Goal: Information Seeking & Learning: Find contact information

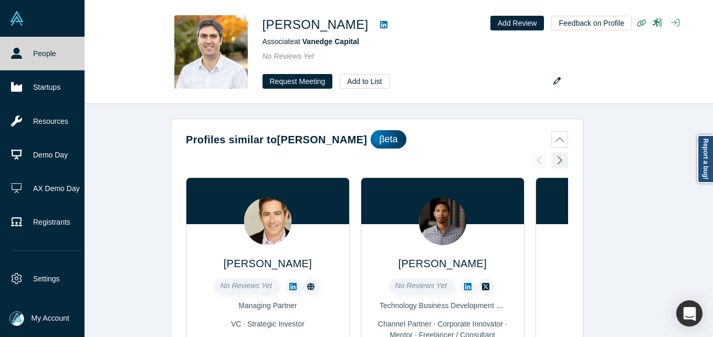
click at [30, 53] on link "People" at bounding box center [46, 54] width 92 height 34
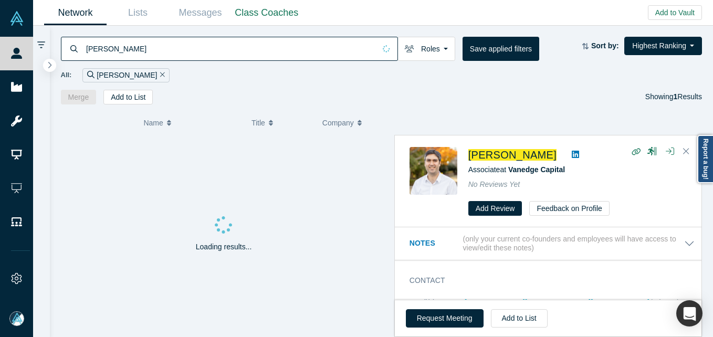
click at [156, 41] on input "[PERSON_NAME]" at bounding box center [230, 48] width 290 height 25
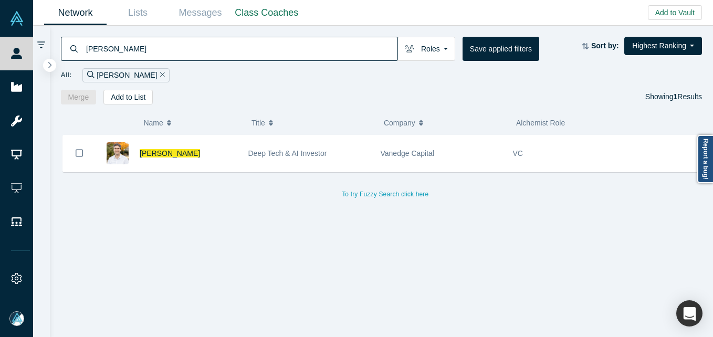
click at [156, 41] on input "[PERSON_NAME]" at bounding box center [241, 48] width 312 height 25
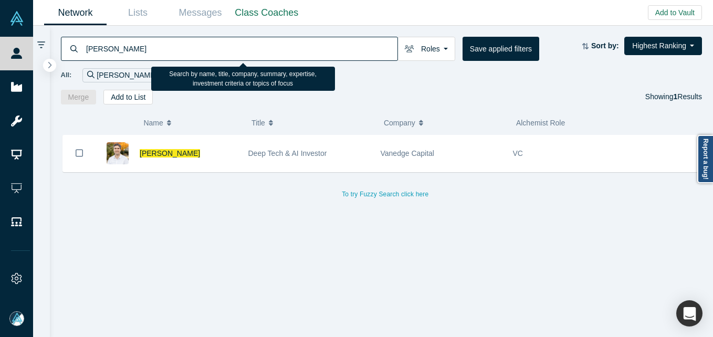
click at [133, 46] on input "[PERSON_NAME]" at bounding box center [241, 48] width 312 height 25
paste input "[EMAIL_ADDRESS][DOMAIN_NAME]"
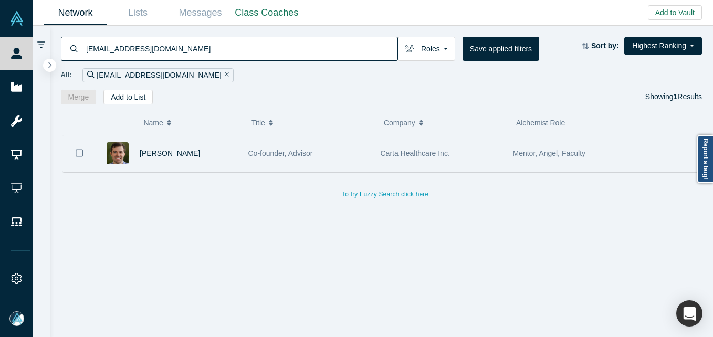
click at [226, 159] on div "[PERSON_NAME]" at bounding box center [189, 153] width 98 height 36
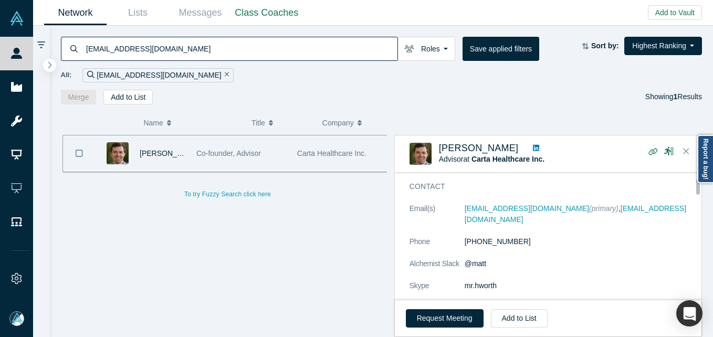
scroll to position [53, 0]
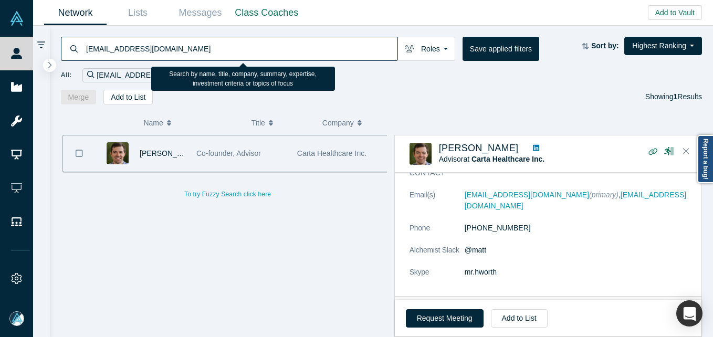
click at [174, 50] on input "[EMAIL_ADDRESS][DOMAIN_NAME]" at bounding box center [241, 48] width 312 height 25
paste input "[EMAIL_ADDRESS][PERSON_NAME][DOMAIN_NAME]"
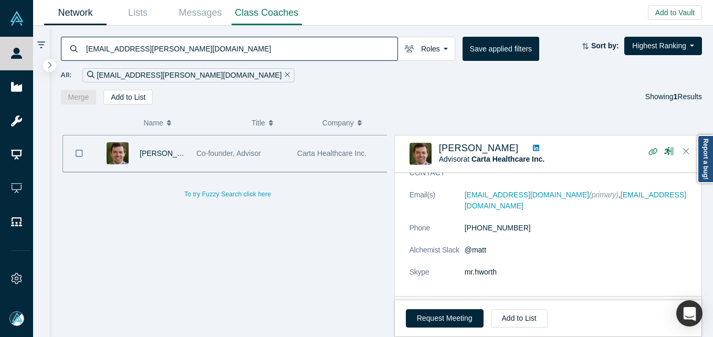
type input "[EMAIL_ADDRESS][PERSON_NAME][DOMAIN_NAME]"
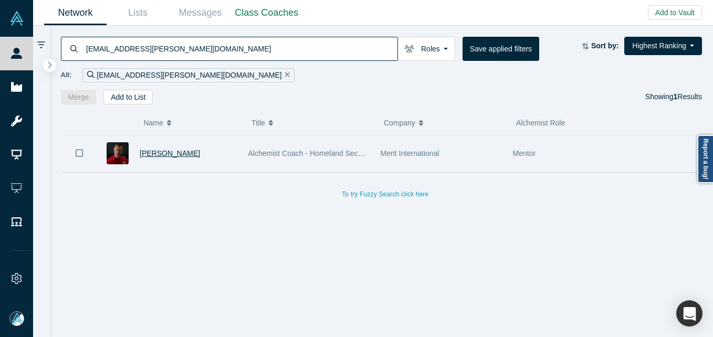
click at [153, 153] on span "[PERSON_NAME]" at bounding box center [170, 153] width 60 height 8
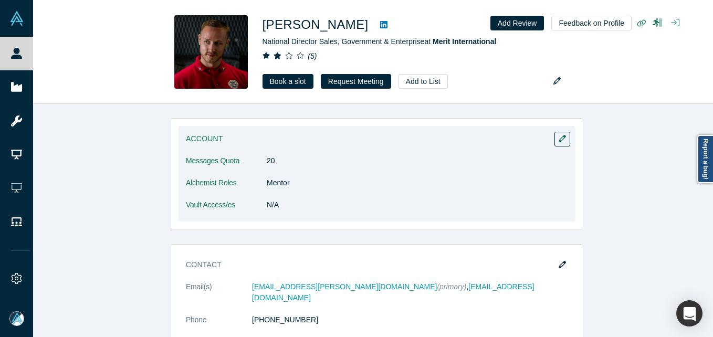
scroll to position [525, 0]
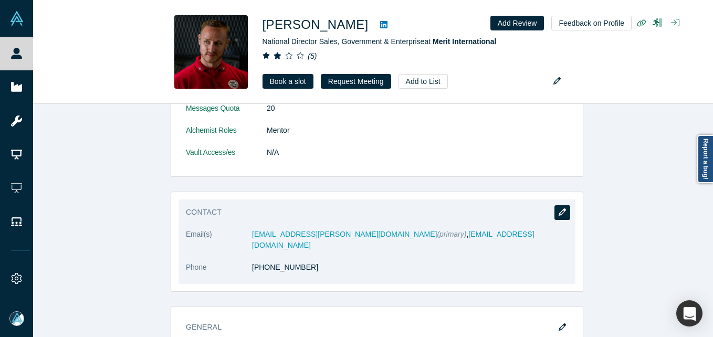
click at [564, 209] on button "button" at bounding box center [562, 212] width 16 height 15
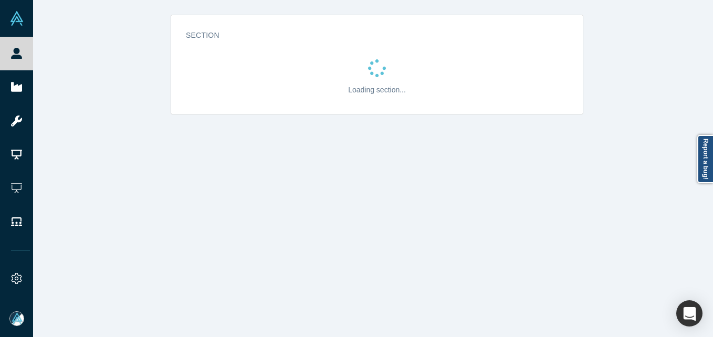
scroll to position [0, 0]
select select "US"
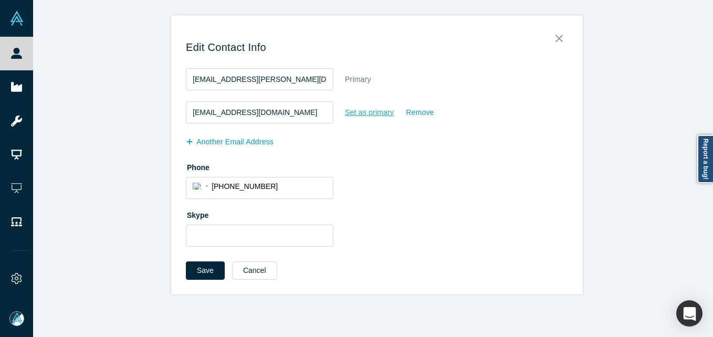
click at [371, 108] on div "Set as primary" at bounding box center [369, 112] width 50 height 18
click at [0, 0] on input "Set as primary" at bounding box center [0, 0] width 0 height 0
drag, startPoint x: 280, startPoint y: 108, endPoint x: 106, endPoint y: 115, distance: 175.0
click at [106, 115] on div "Edit Contact Info [EMAIL_ADDRESS][PERSON_NAME][DOMAIN_NAME] Set as primary Remo…" at bounding box center [377, 155] width 688 height 280
click at [188, 273] on button "Save" at bounding box center [205, 270] width 39 height 18
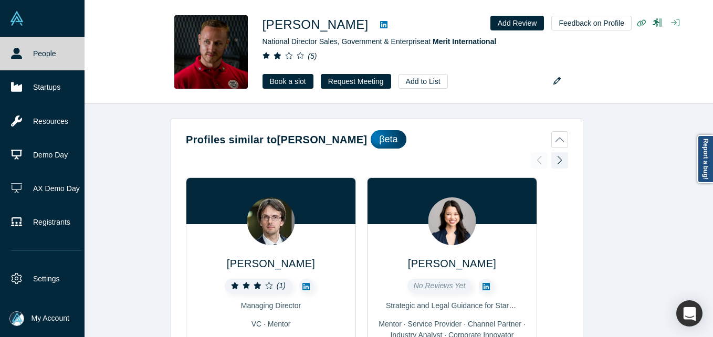
click at [25, 59] on link "People" at bounding box center [46, 54] width 92 height 34
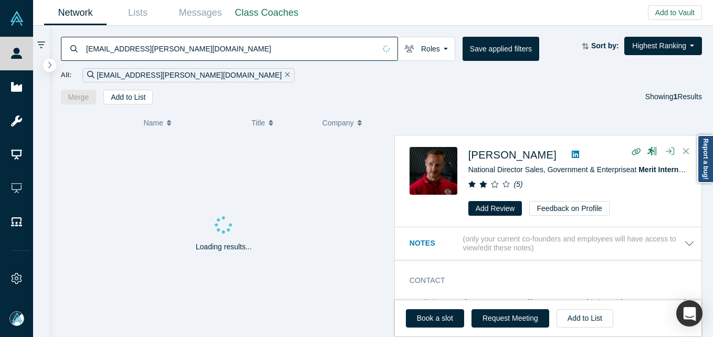
click at [113, 48] on input "[EMAIL_ADDRESS][PERSON_NAME][DOMAIN_NAME]" at bounding box center [230, 48] width 290 height 25
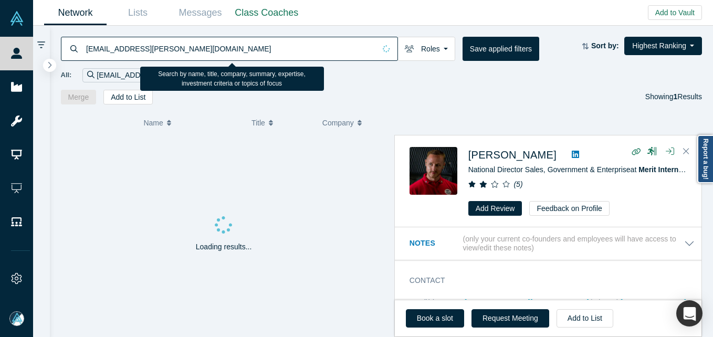
click at [113, 48] on input "[EMAIL_ADDRESS][PERSON_NAME][DOMAIN_NAME]" at bounding box center [230, 48] width 290 height 25
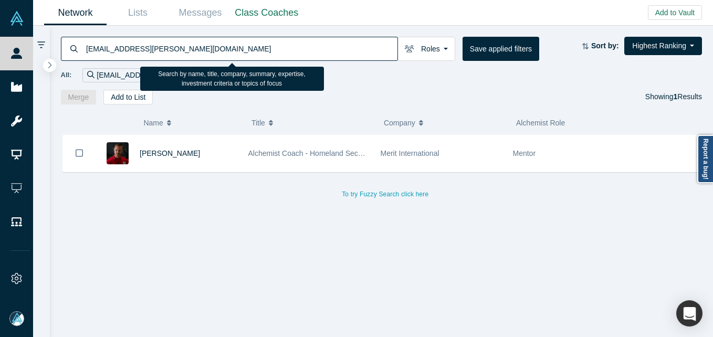
click at [139, 45] on input "[EMAIL_ADDRESS][PERSON_NAME][DOMAIN_NAME]" at bounding box center [241, 48] width 312 height 25
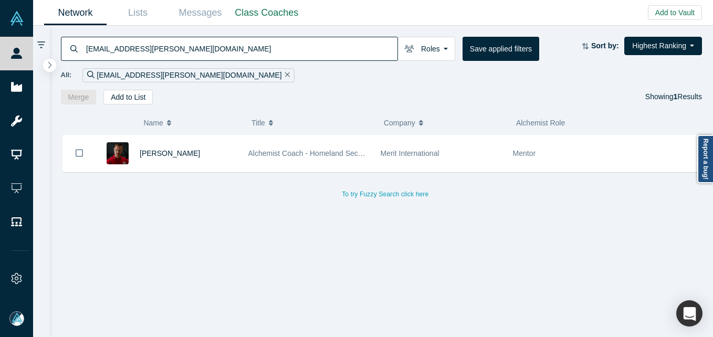
type input "[EMAIL_ADDRESS][PERSON_NAME][DOMAIN_NAME]"
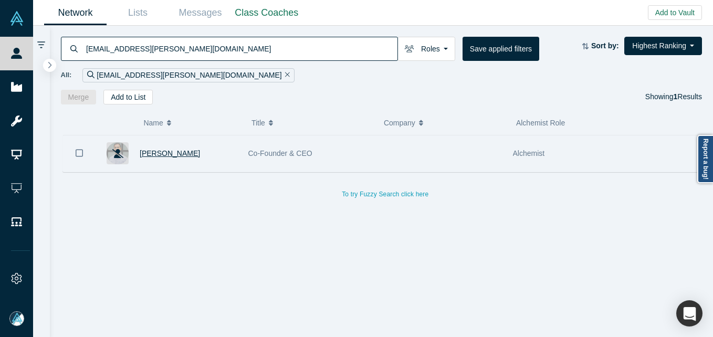
click at [180, 158] on span "[PERSON_NAME]" at bounding box center [170, 153] width 60 height 8
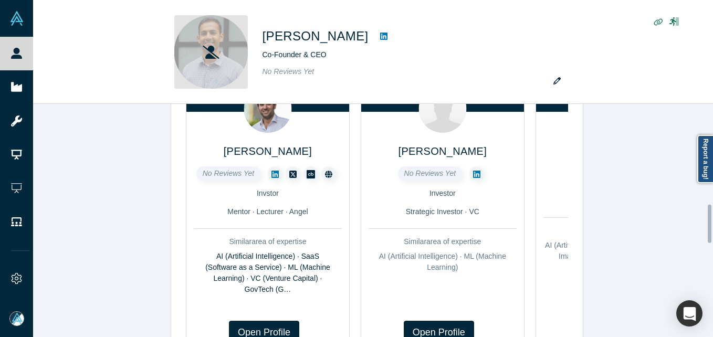
scroll to position [608, 0]
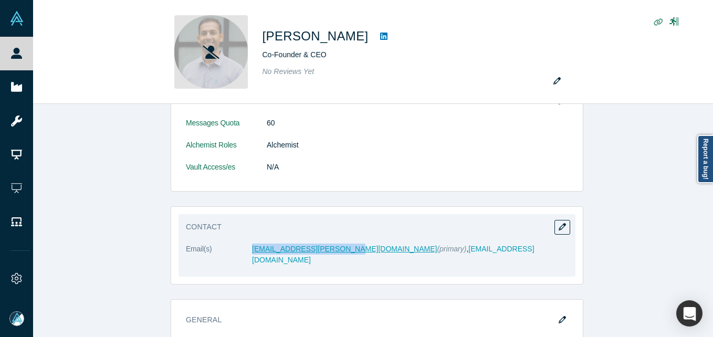
drag, startPoint x: 231, startPoint y: 248, endPoint x: 328, endPoint y: 245, distance: 96.7
click at [328, 245] on dl "Email(s) [EMAIL_ADDRESS][PERSON_NAME][DOMAIN_NAME] (primary) , [EMAIL_ADDRESS][…" at bounding box center [377, 260] width 382 height 33
copy dl "[EMAIL_ADDRESS][PERSON_NAME][DOMAIN_NAME]"
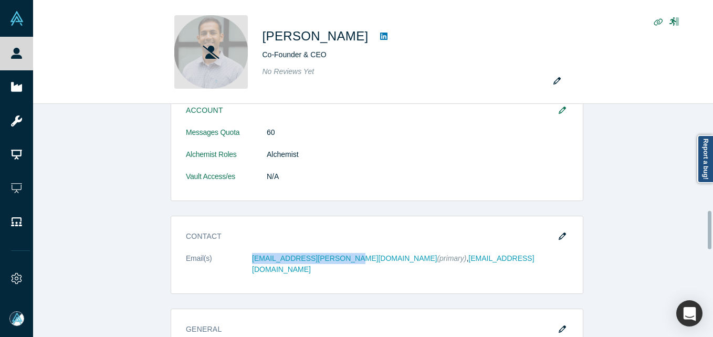
scroll to position [661, 0]
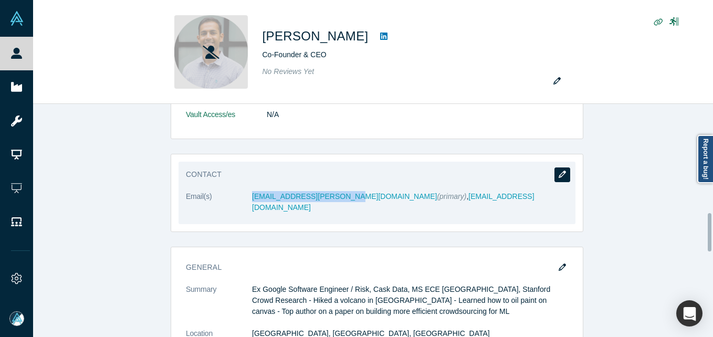
click at [563, 173] on button "button" at bounding box center [562, 174] width 16 height 15
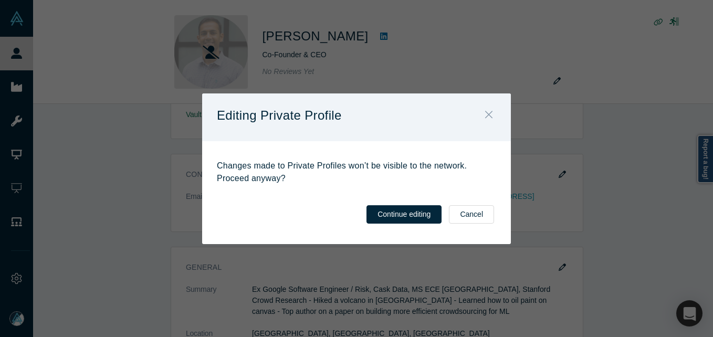
click at [489, 107] on button "Close" at bounding box center [489, 115] width 22 height 23
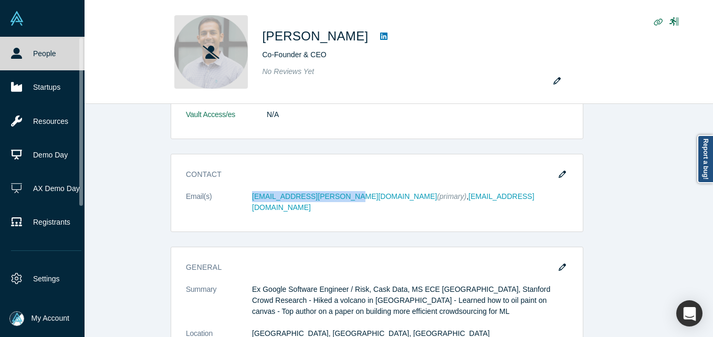
click at [14, 58] on icon at bounding box center [16, 53] width 11 height 11
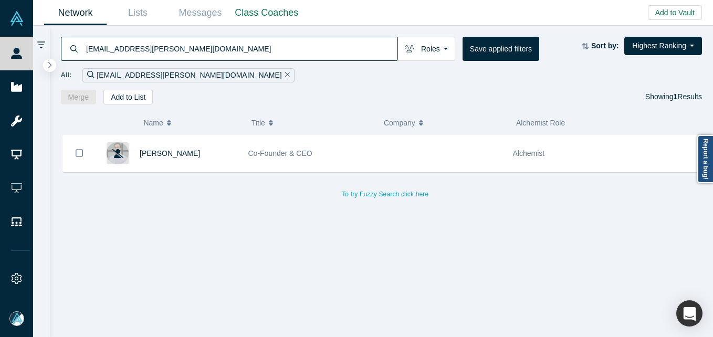
click at [185, 47] on input "[EMAIL_ADDRESS][PERSON_NAME][DOMAIN_NAME]" at bounding box center [241, 48] width 312 height 25
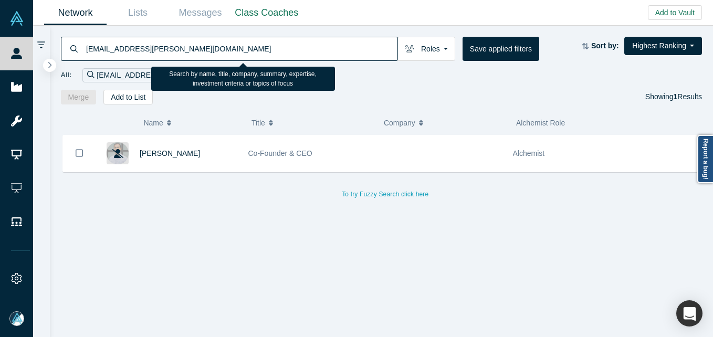
click at [185, 47] on input "[EMAIL_ADDRESS][PERSON_NAME][DOMAIN_NAME]" at bounding box center [241, 48] width 312 height 25
paste input "[PERSON_NAME]@betterworks"
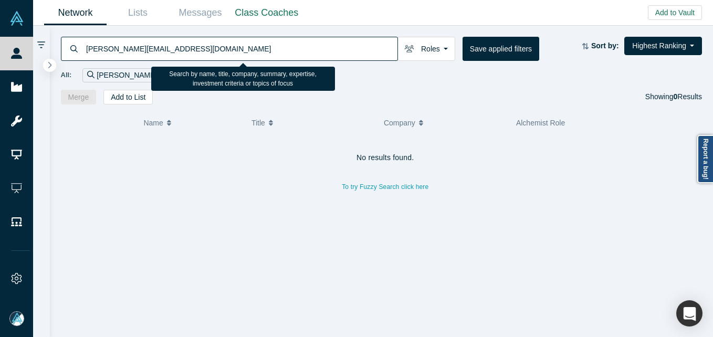
click at [155, 49] on input "[PERSON_NAME][EMAIL_ADDRESS][DOMAIN_NAME]" at bounding box center [241, 48] width 312 height 25
paste input "tetsuo.yamada@itochu"
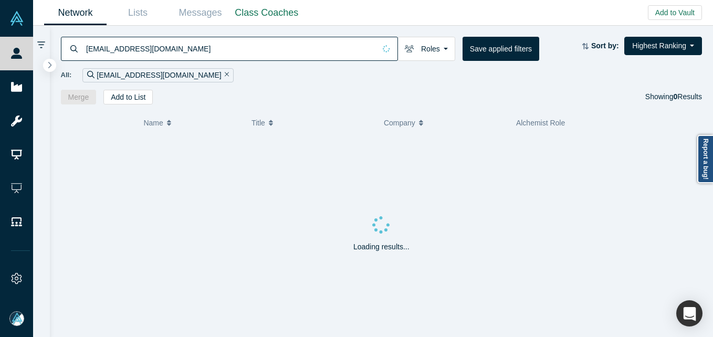
type input "[EMAIL_ADDRESS][DOMAIN_NAME]"
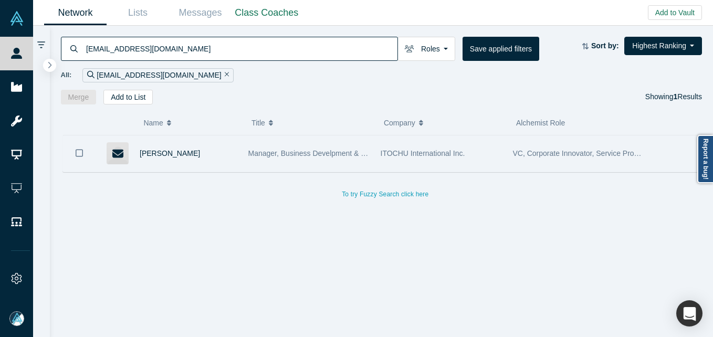
click at [161, 159] on div "[PERSON_NAME]" at bounding box center [189, 153] width 98 height 36
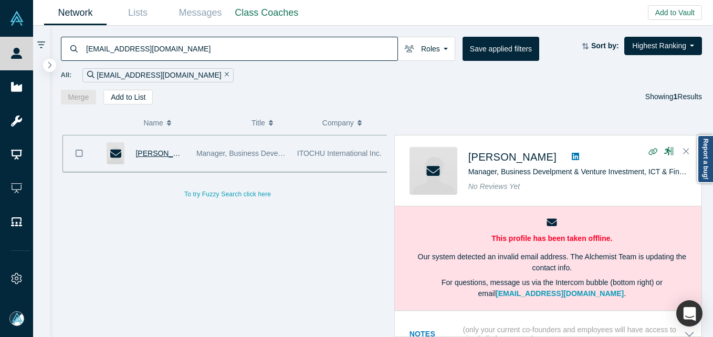
click at [163, 154] on span "[PERSON_NAME]" at bounding box center [165, 153] width 60 height 8
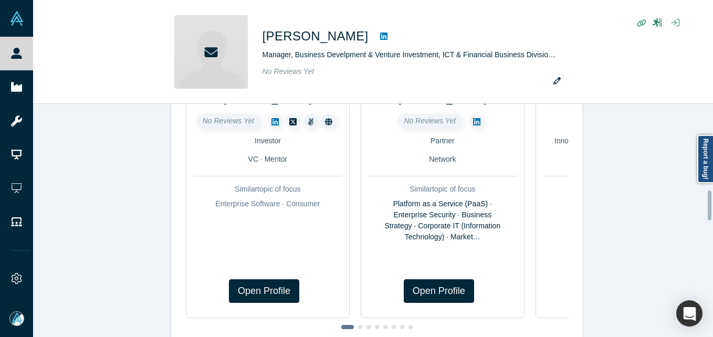
scroll to position [672, 0]
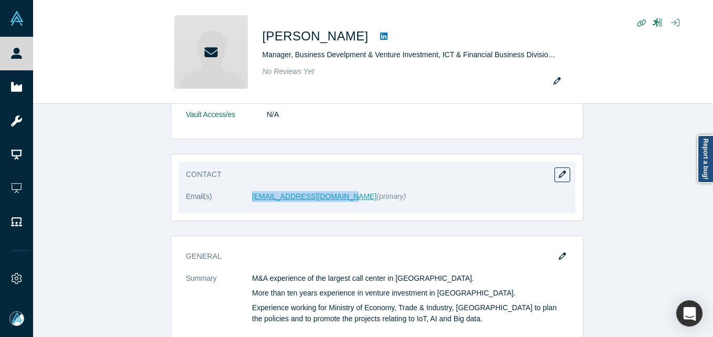
drag, startPoint x: 235, startPoint y: 200, endPoint x: 337, endPoint y: 201, distance: 101.9
click at [337, 201] on dl "Email(s) [EMAIL_ADDRESS][DOMAIN_NAME] (primary)" at bounding box center [377, 202] width 382 height 22
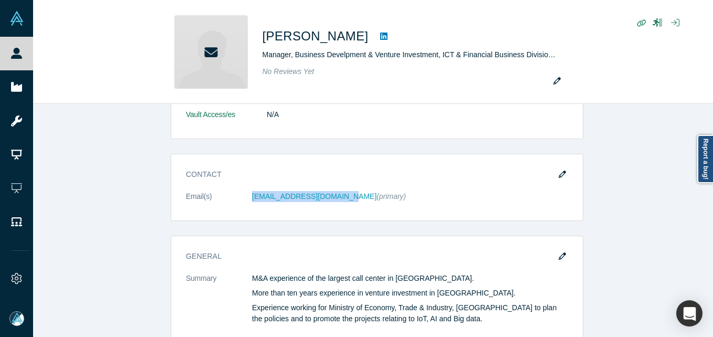
copy dl "[EMAIL_ADDRESS][DOMAIN_NAME]"
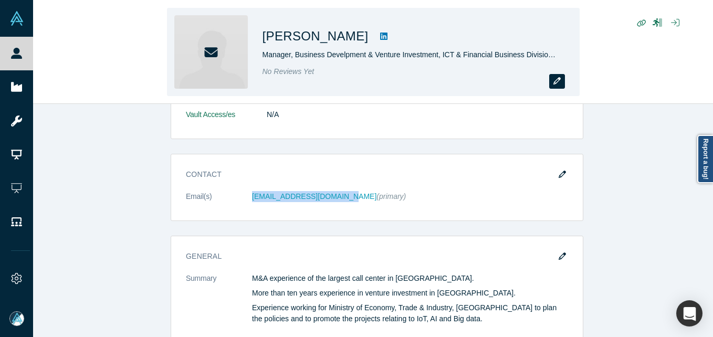
click at [551, 87] on button "button" at bounding box center [557, 81] width 16 height 15
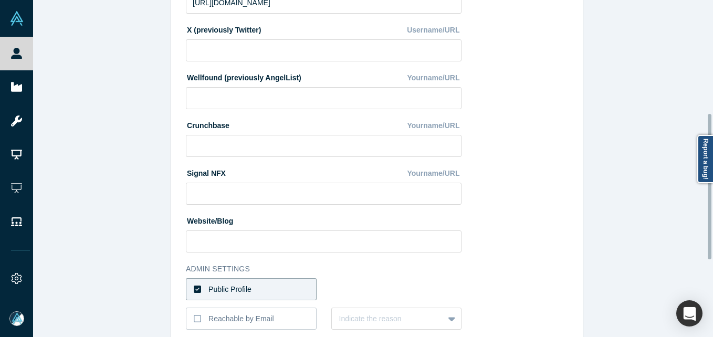
scroll to position [442, 0]
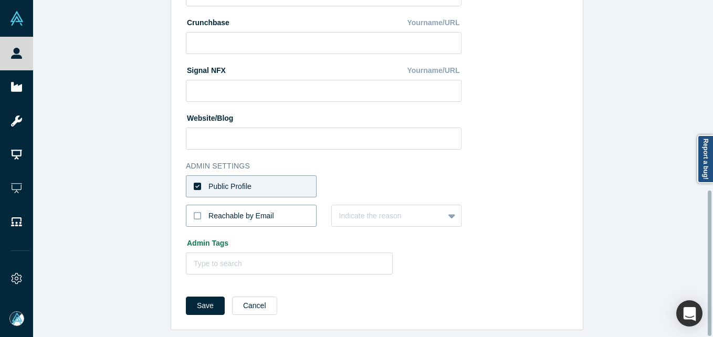
click at [227, 211] on div "Reachable by Email" at bounding box center [241, 216] width 66 height 11
click at [0, 0] on input "Reachable by Email" at bounding box center [0, 0] width 0 height 0
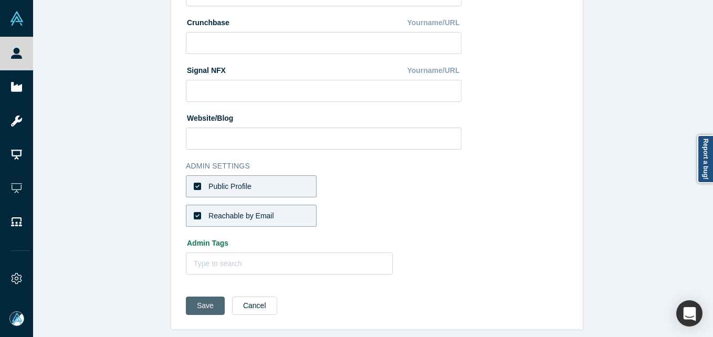
drag, startPoint x: 204, startPoint y: 303, endPoint x: 198, endPoint y: 305, distance: 5.4
click at [203, 303] on button "Save" at bounding box center [205, 306] width 39 height 18
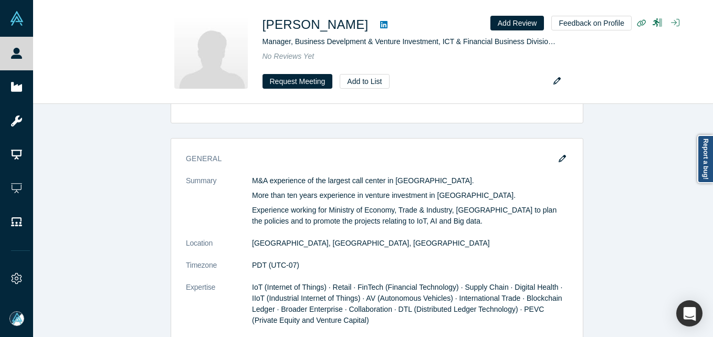
scroll to position [0, 0]
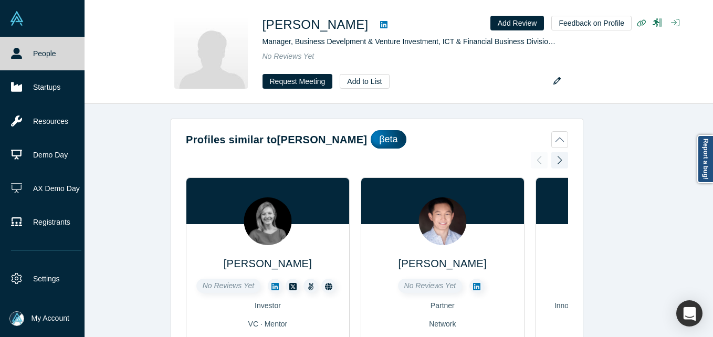
click at [29, 58] on link "People" at bounding box center [46, 54] width 92 height 34
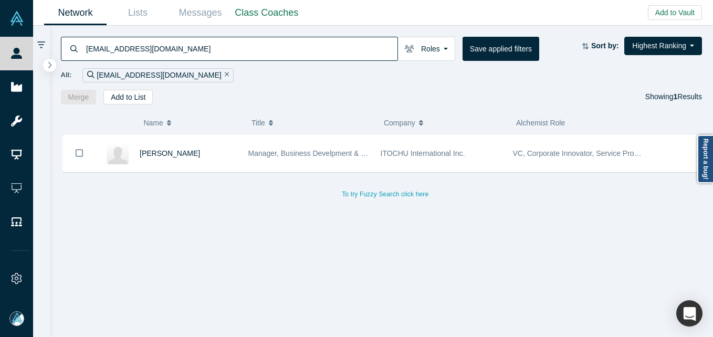
click at [137, 51] on input "[EMAIL_ADDRESS][DOMAIN_NAME]" at bounding box center [241, 48] width 312 height 25
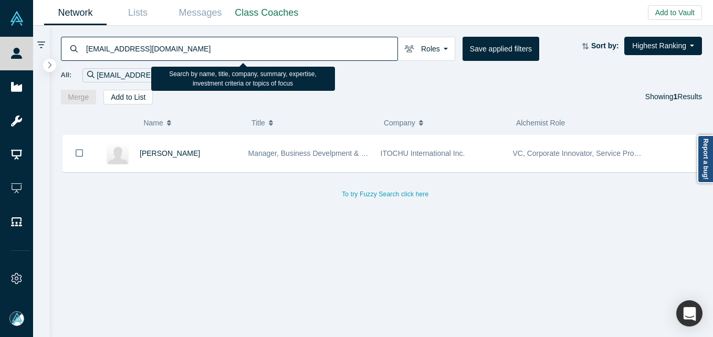
click at [137, 51] on input "[EMAIL_ADDRESS][DOMAIN_NAME]" at bounding box center [241, 48] width 312 height 25
paste input "[PERSON_NAME]@commstrat"
type input "[PERSON_NAME][EMAIL_ADDRESS][DOMAIN_NAME]"
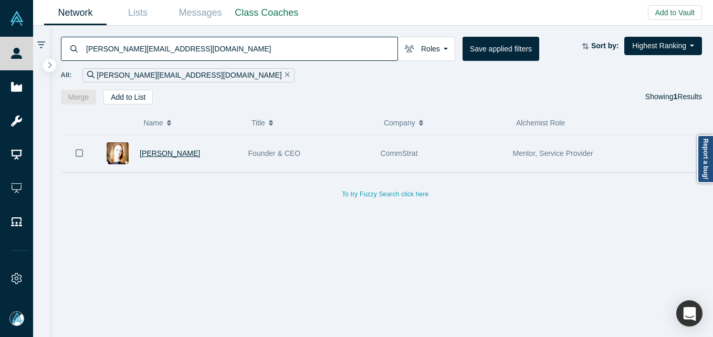
click at [149, 154] on span "[PERSON_NAME]" at bounding box center [170, 153] width 60 height 8
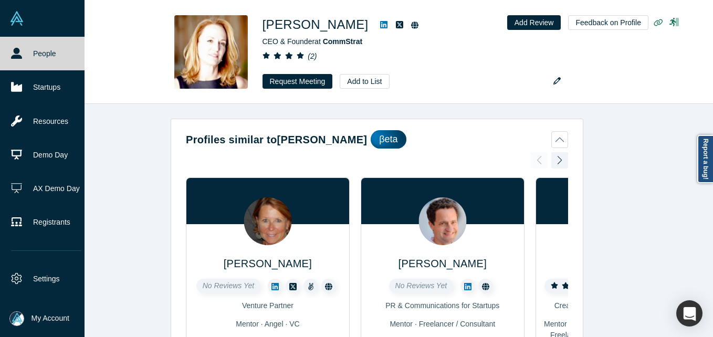
click at [32, 54] on link "People" at bounding box center [46, 54] width 92 height 34
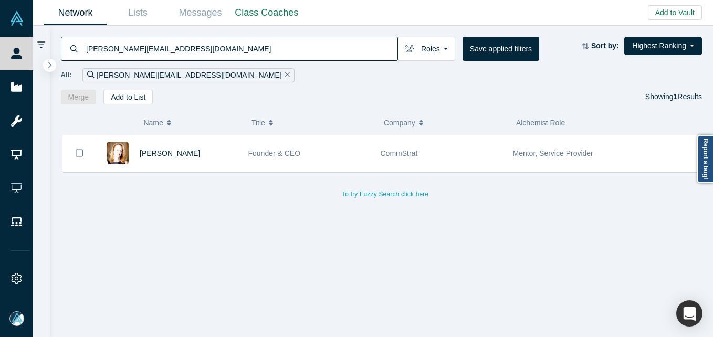
click at [217, 45] on input "[PERSON_NAME][EMAIL_ADDRESS][DOMAIN_NAME]" at bounding box center [241, 48] width 312 height 25
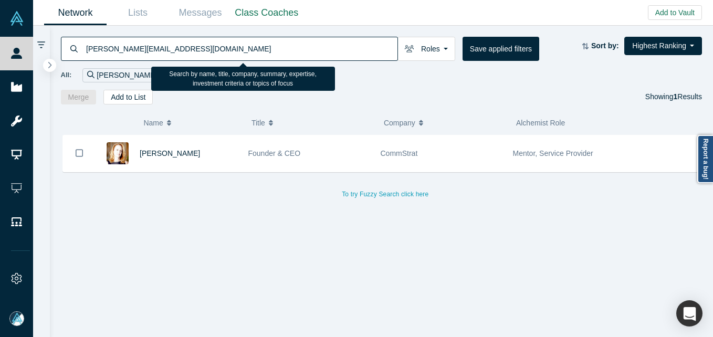
click at [217, 45] on input "[PERSON_NAME][EMAIL_ADDRESS][DOMAIN_NAME]" at bounding box center [241, 48] width 312 height 25
paste input "[EMAIL_ADDRESS]"
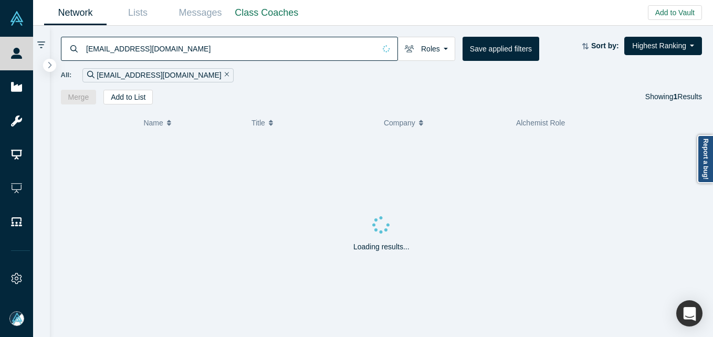
type input "[EMAIL_ADDRESS][DOMAIN_NAME]"
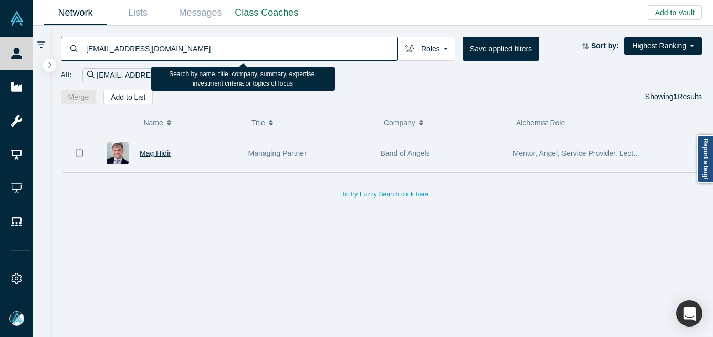
click at [153, 157] on span "Mag Hidir" at bounding box center [156, 153] width 32 height 8
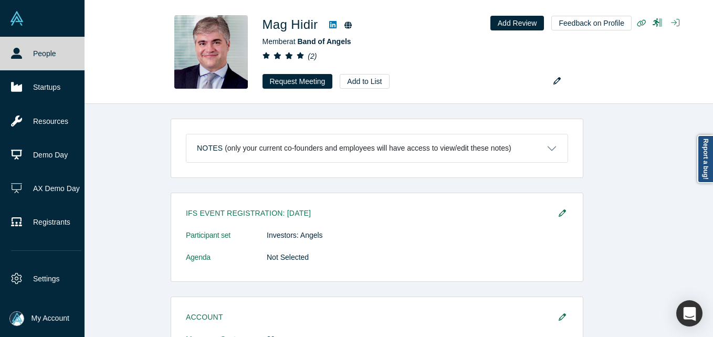
click at [24, 55] on link "People" at bounding box center [46, 54] width 92 height 34
